Goal: Information Seeking & Learning: Learn about a topic

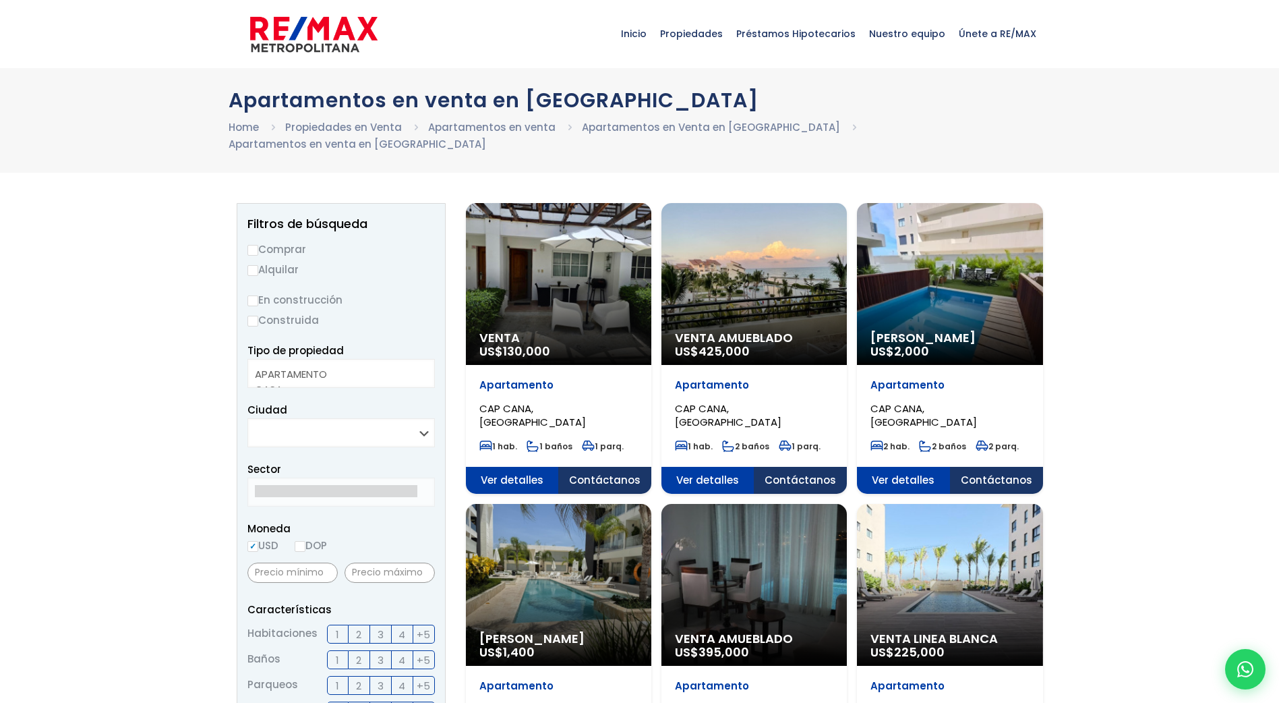
select select
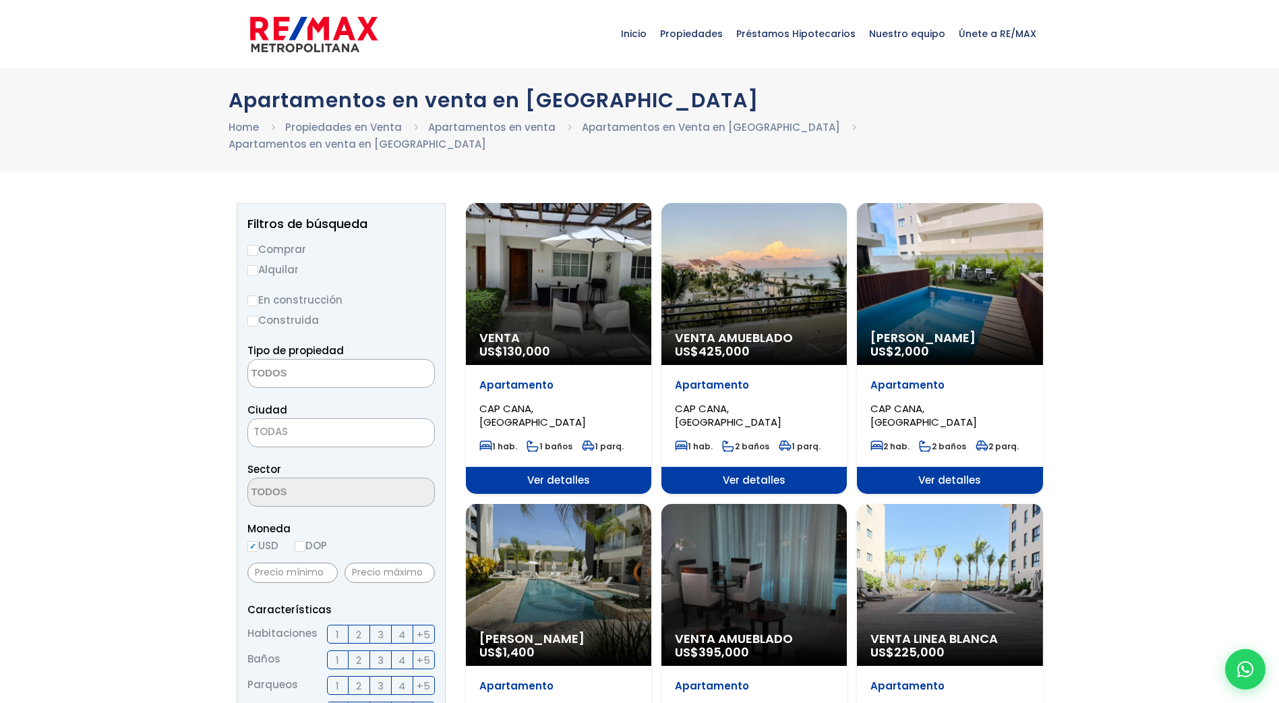
click at [613, 276] on div "Venta US$ 130,000" at bounding box center [558, 284] width 185 height 162
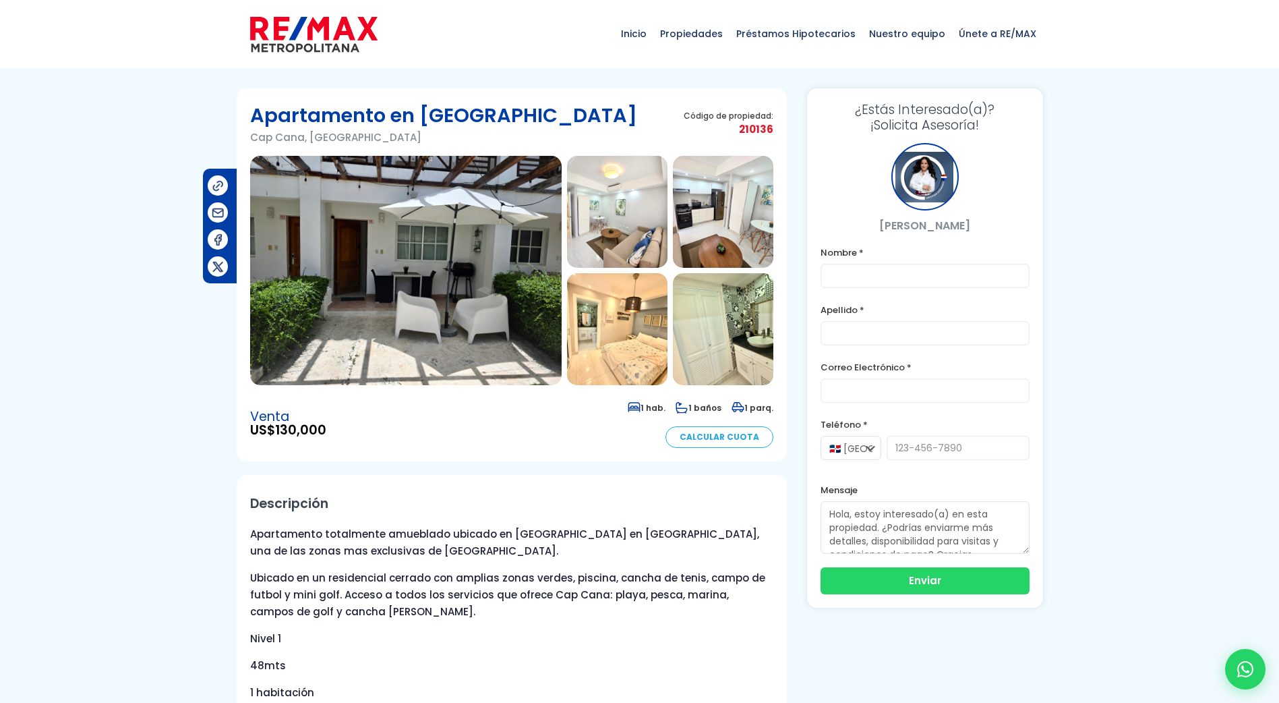
click at [366, 289] on img at bounding box center [406, 270] width 312 height 229
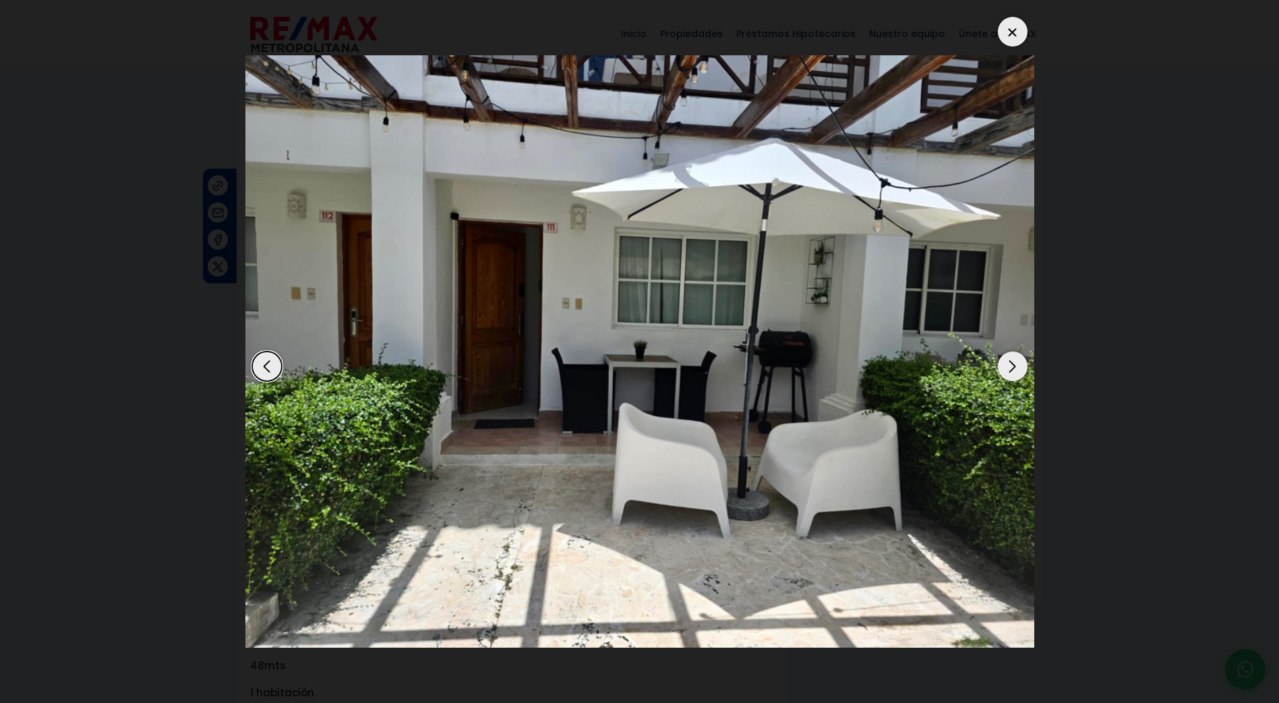
click at [1020, 373] on div "Next slide" at bounding box center [1013, 366] width 30 height 30
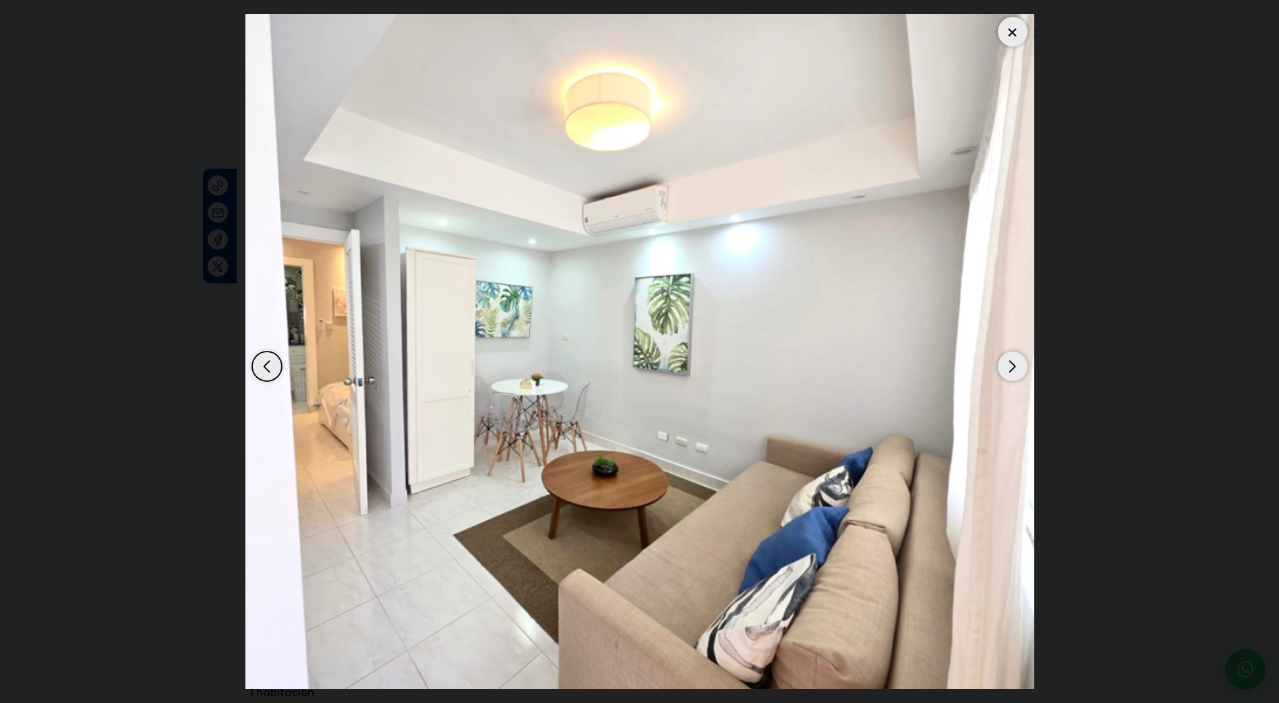
click at [1020, 373] on div "Next slide" at bounding box center [1013, 366] width 30 height 30
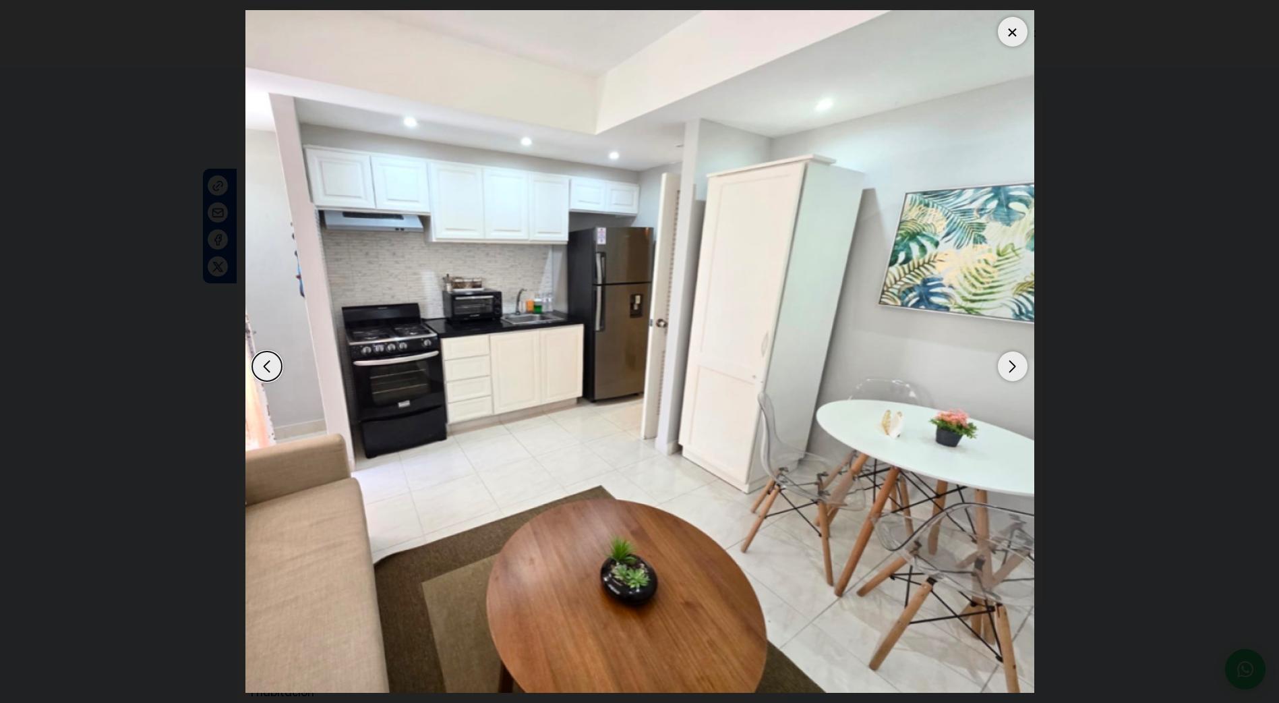
click at [1024, 373] on div "Next slide" at bounding box center [1013, 366] width 30 height 30
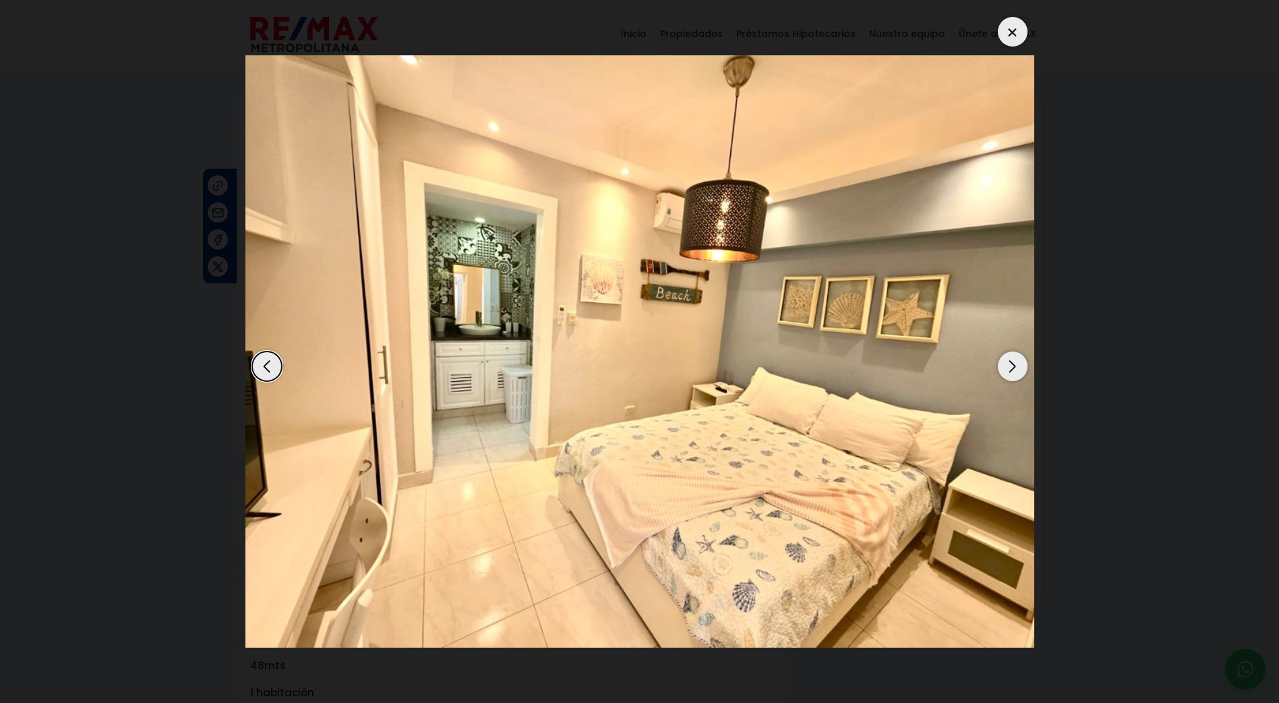
click at [1024, 373] on div "Next slide" at bounding box center [1013, 366] width 30 height 30
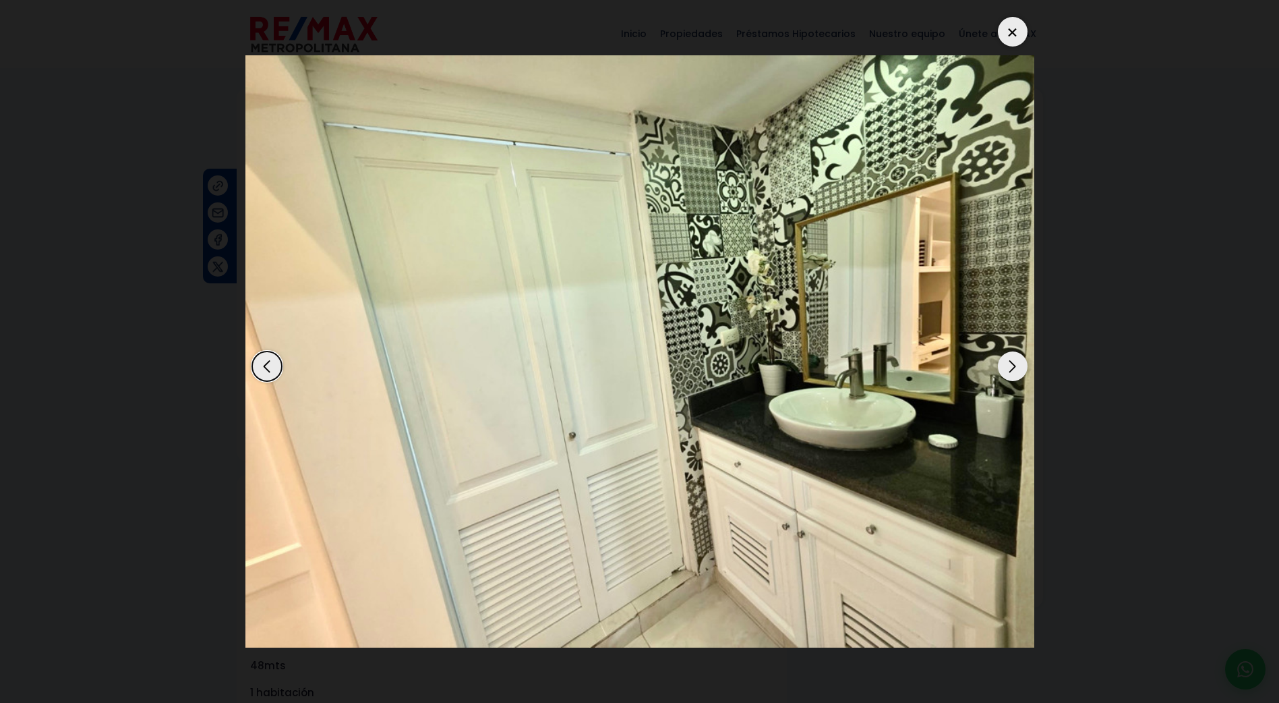
click at [1024, 373] on div "Next slide" at bounding box center [1013, 366] width 30 height 30
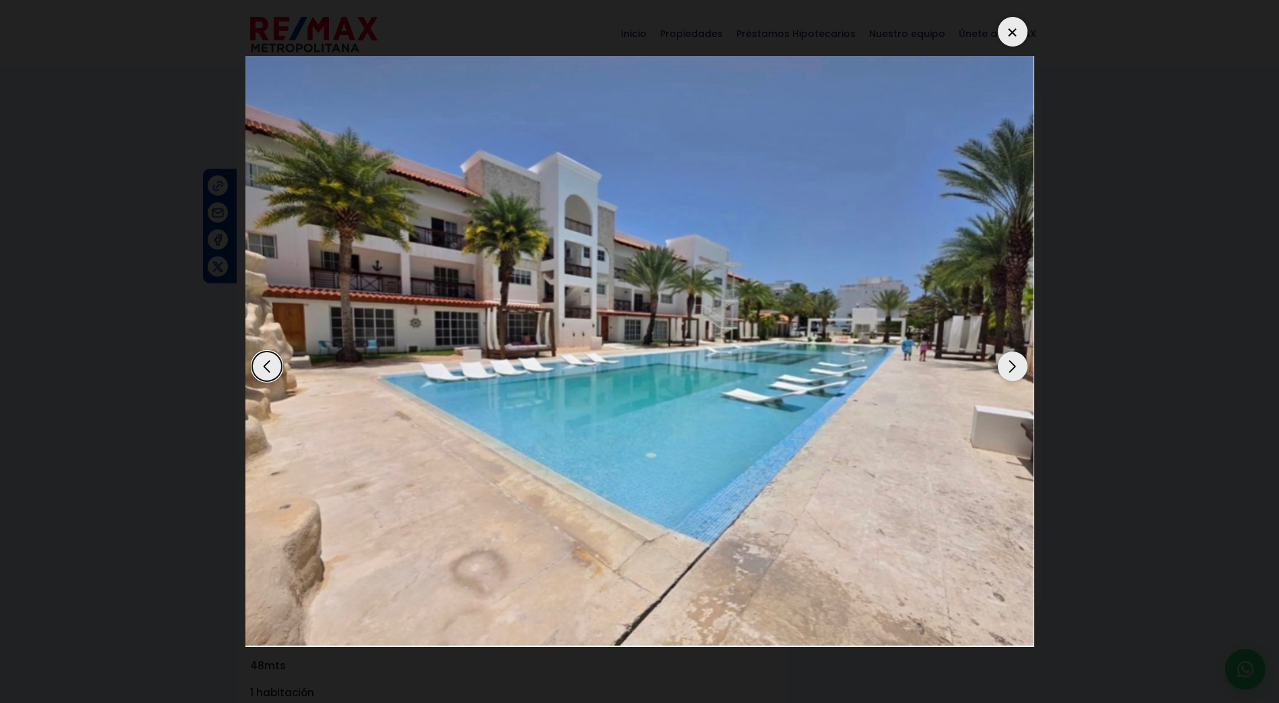
click at [1000, 363] on div "Next slide" at bounding box center [1013, 366] width 30 height 30
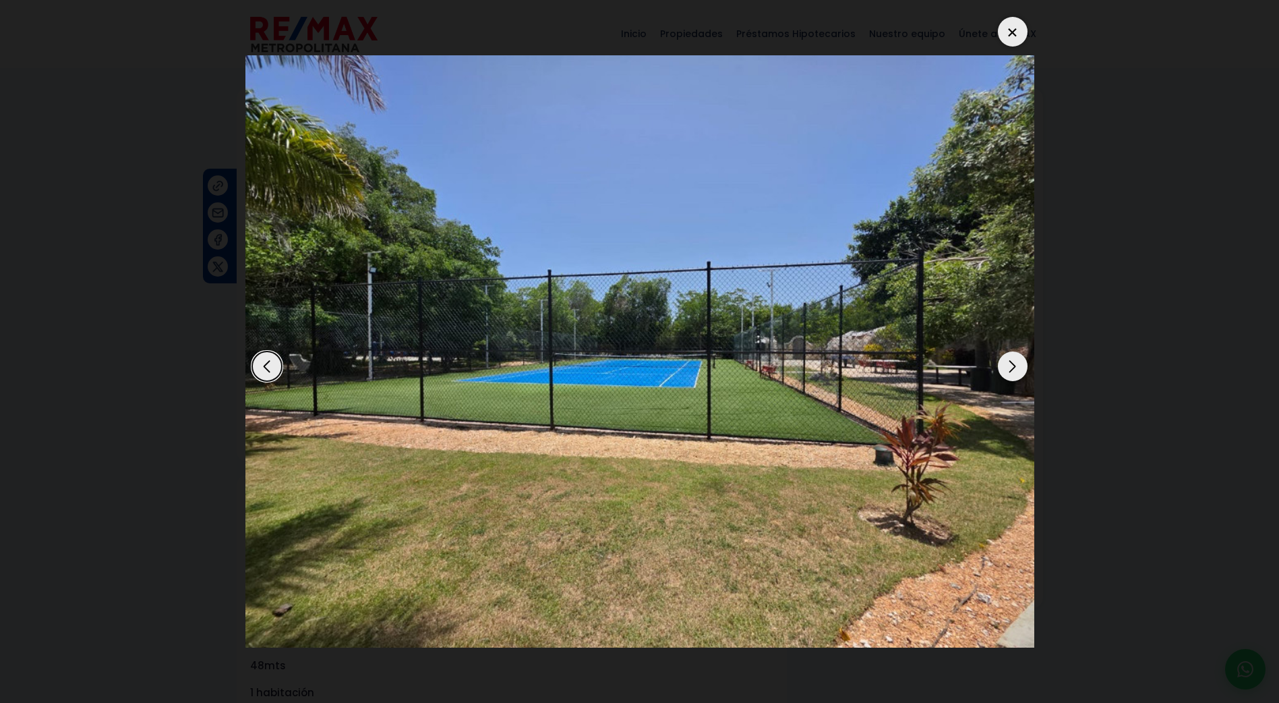
click at [1006, 364] on div "Next slide" at bounding box center [1013, 366] width 30 height 30
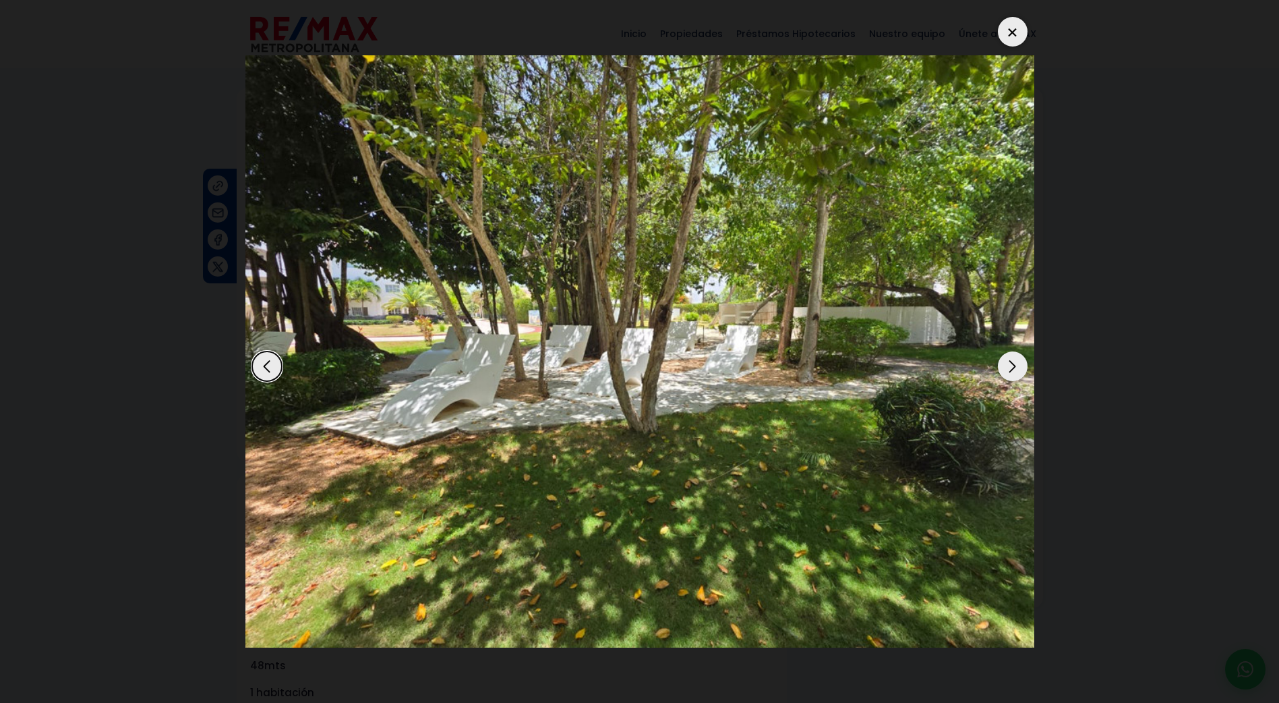
click at [1002, 365] on div "Next slide" at bounding box center [1013, 366] width 30 height 30
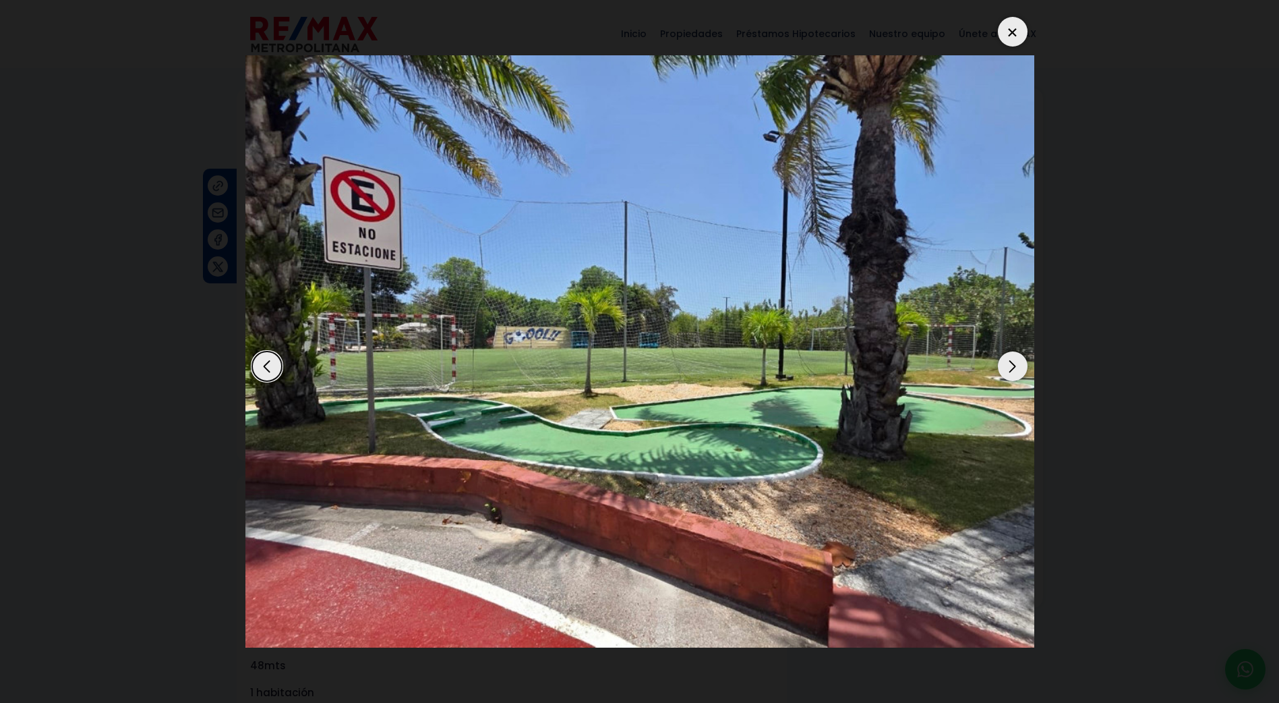
click at [1002, 365] on div "Next slide" at bounding box center [1013, 366] width 30 height 30
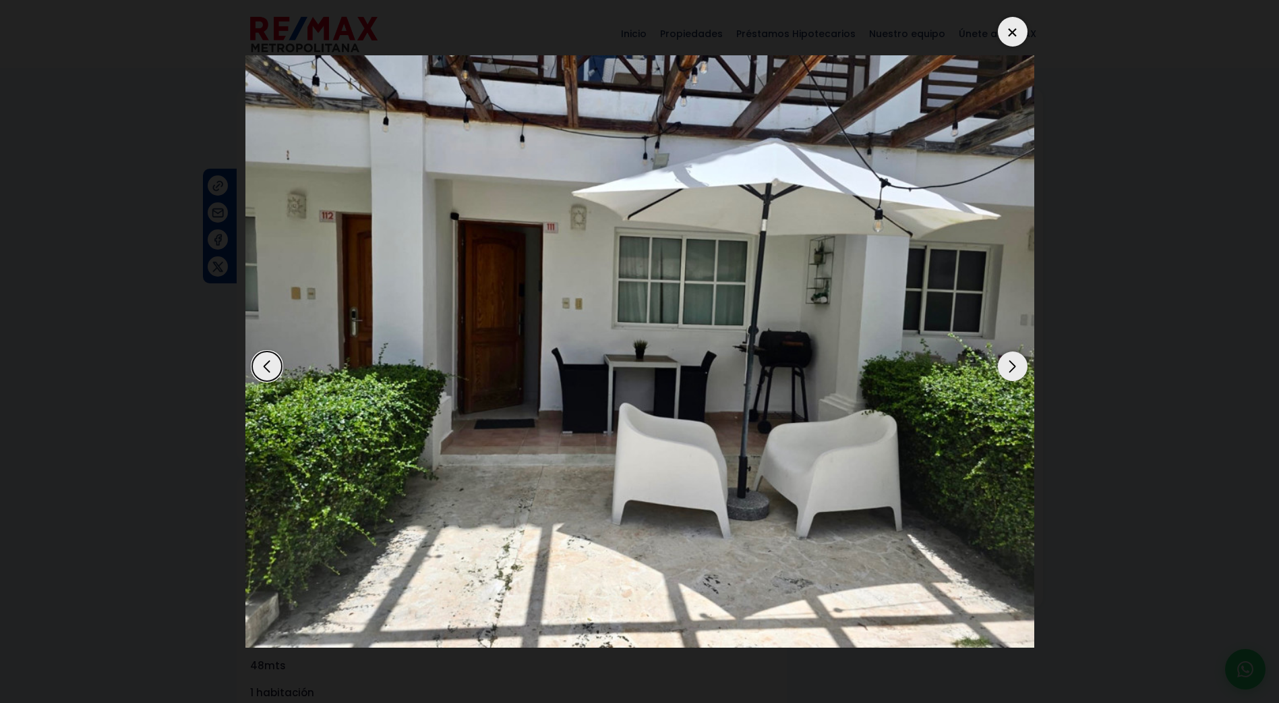
click at [1002, 365] on div "Next slide" at bounding box center [1013, 366] width 30 height 30
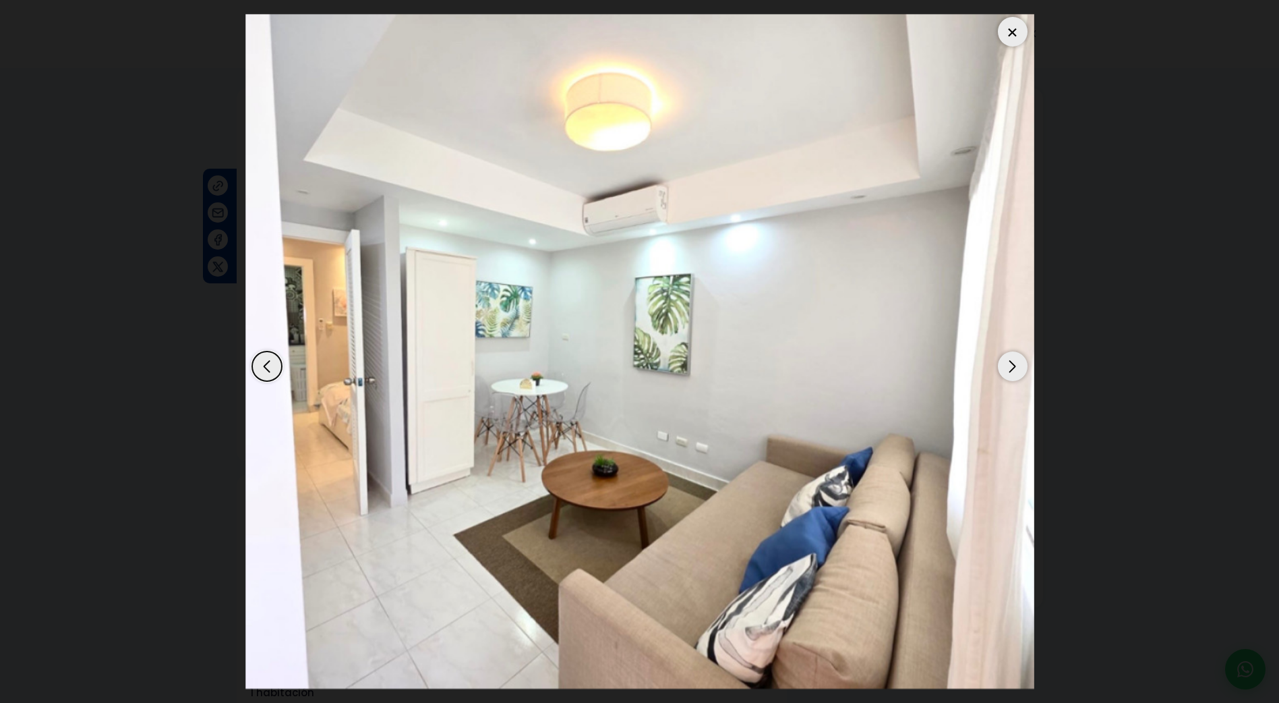
click at [1002, 365] on div "Next slide" at bounding box center [1013, 366] width 30 height 30
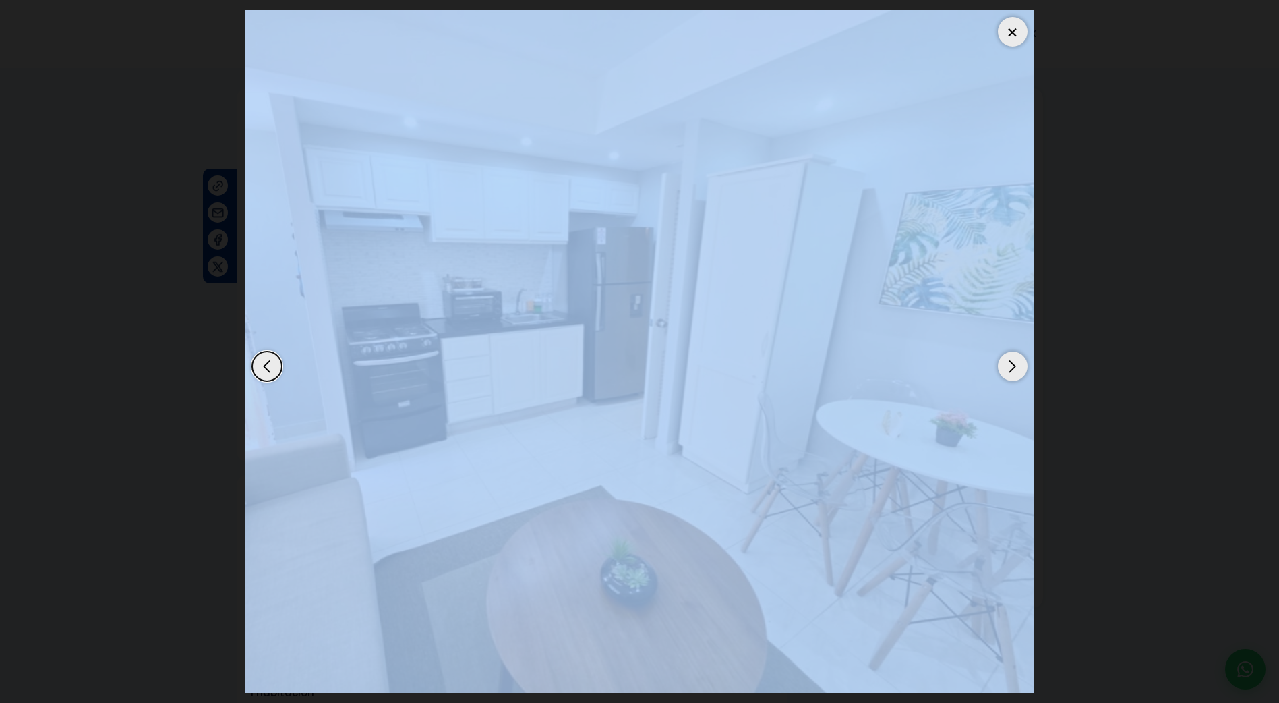
click at [1002, 365] on div "Next slide" at bounding box center [1013, 366] width 30 height 30
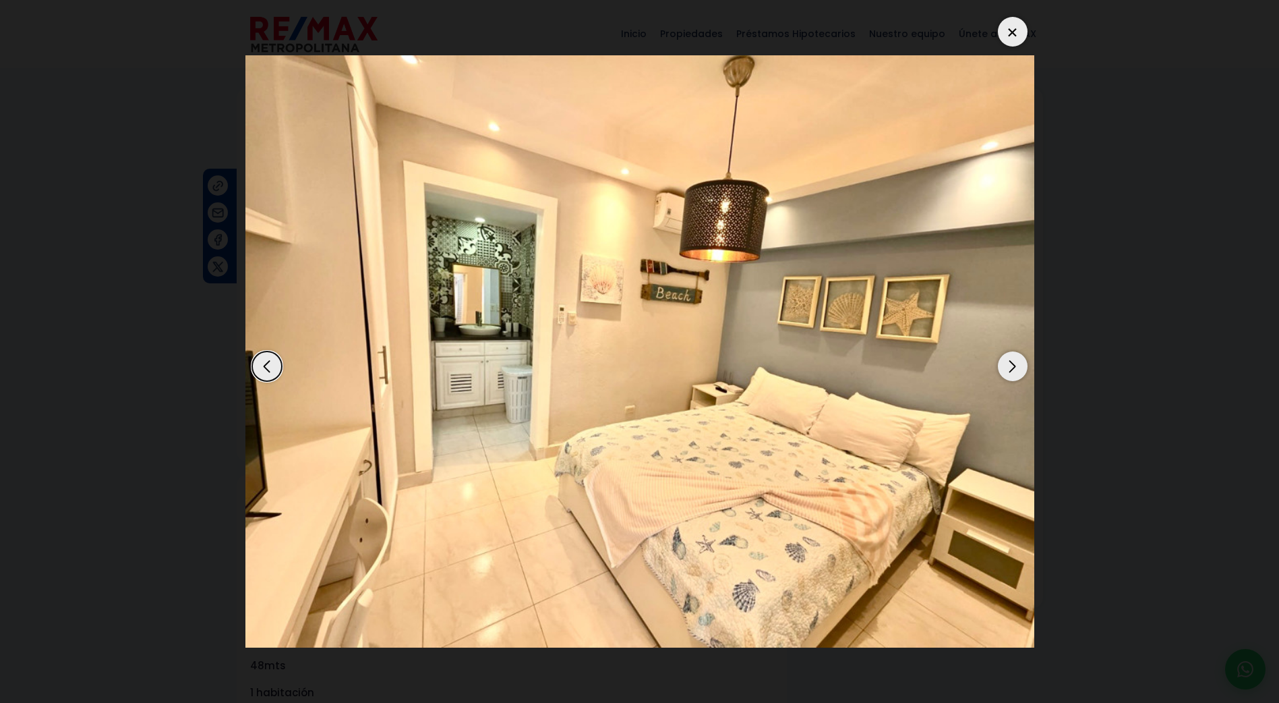
click at [1002, 365] on div "Next slide" at bounding box center [1013, 366] width 30 height 30
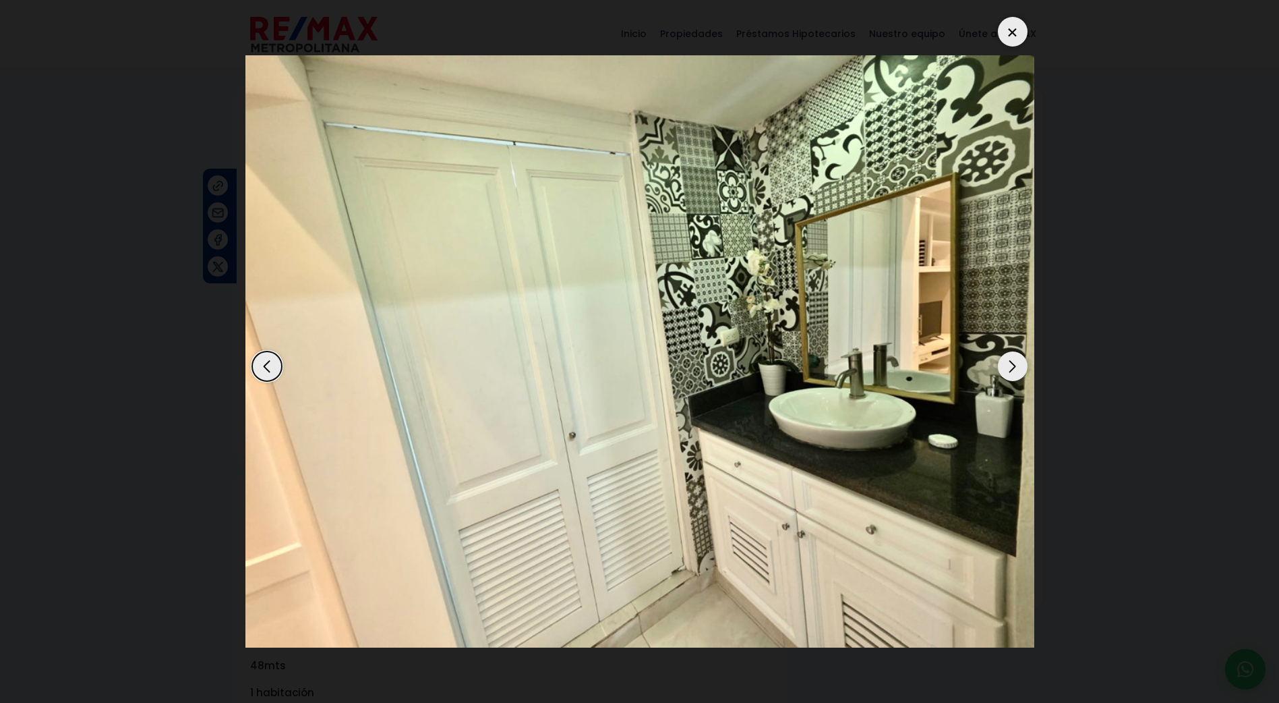
click at [1025, 28] on div at bounding box center [1013, 32] width 30 height 30
